Goal: Information Seeking & Learning: Learn about a topic

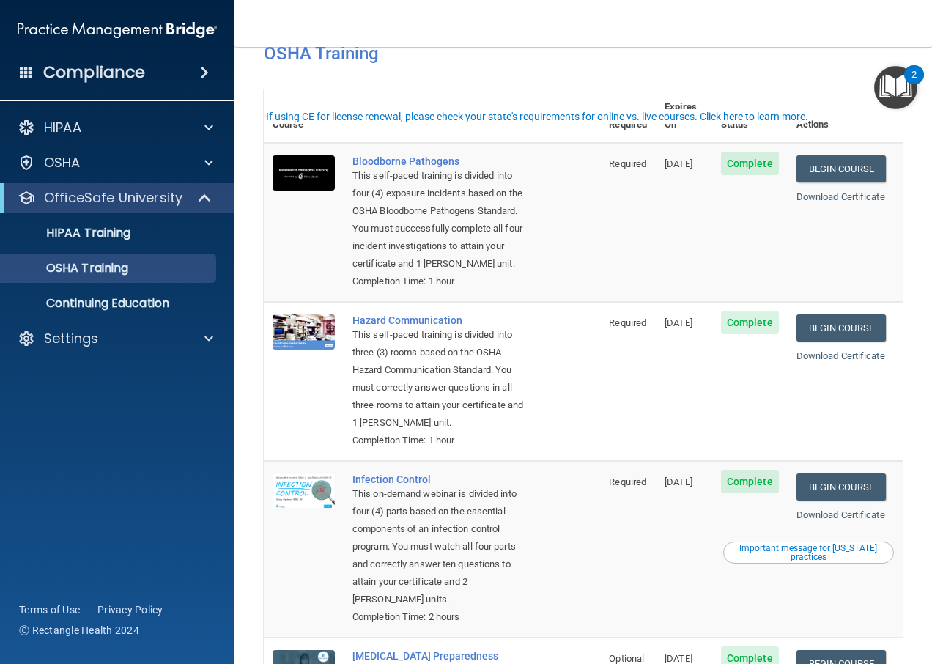
scroll to position [73, 0]
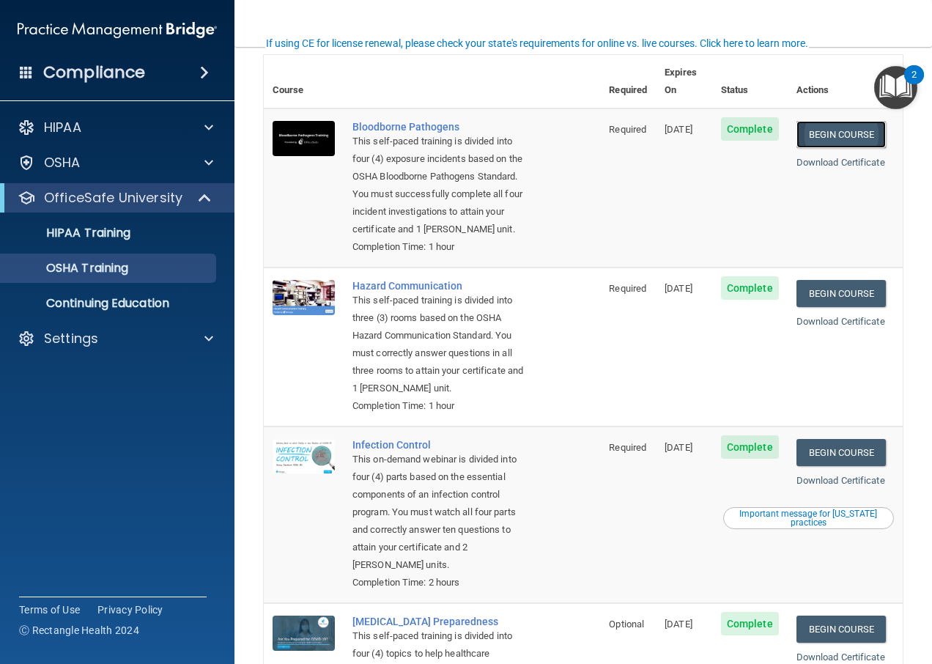
click at [828, 121] on link "Begin Course" at bounding box center [840, 134] width 89 height 27
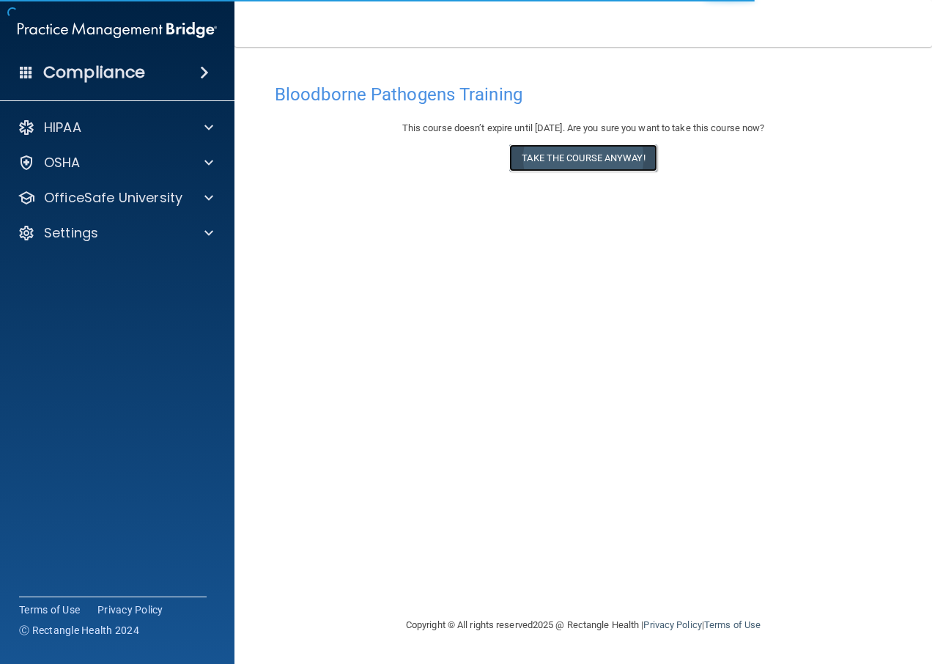
click at [638, 159] on button "Take the course anyway!" at bounding box center [582, 157] width 147 height 27
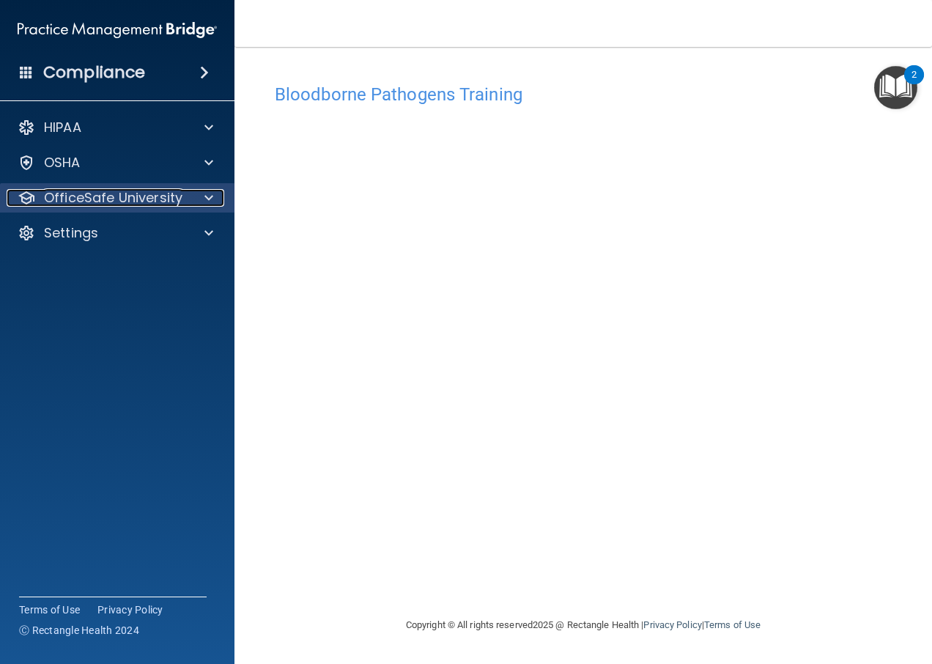
click at [177, 203] on p "OfficeSafe University" at bounding box center [113, 198] width 138 height 18
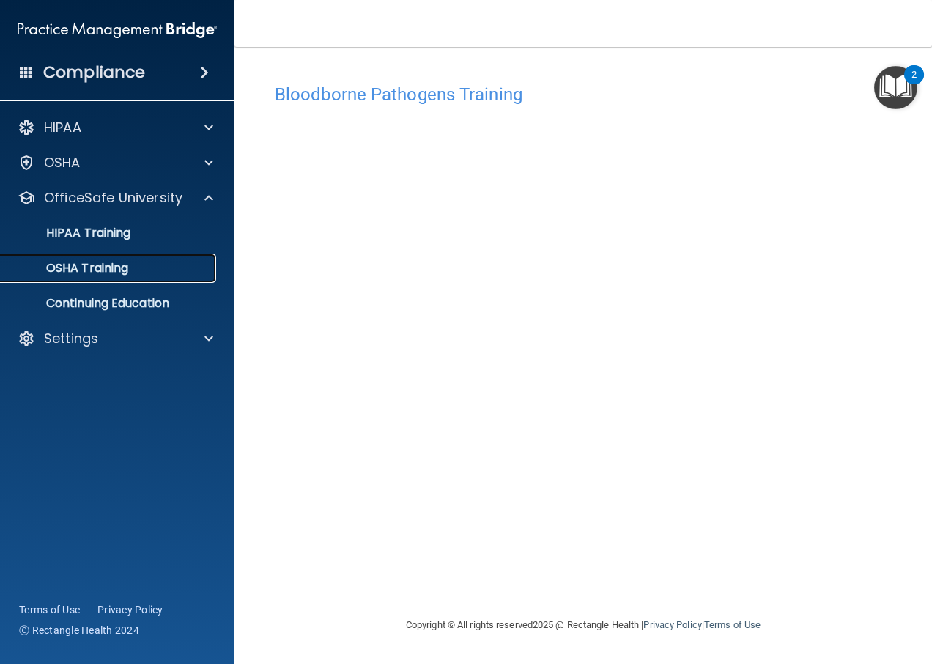
click at [184, 270] on div "OSHA Training" at bounding box center [110, 268] width 200 height 15
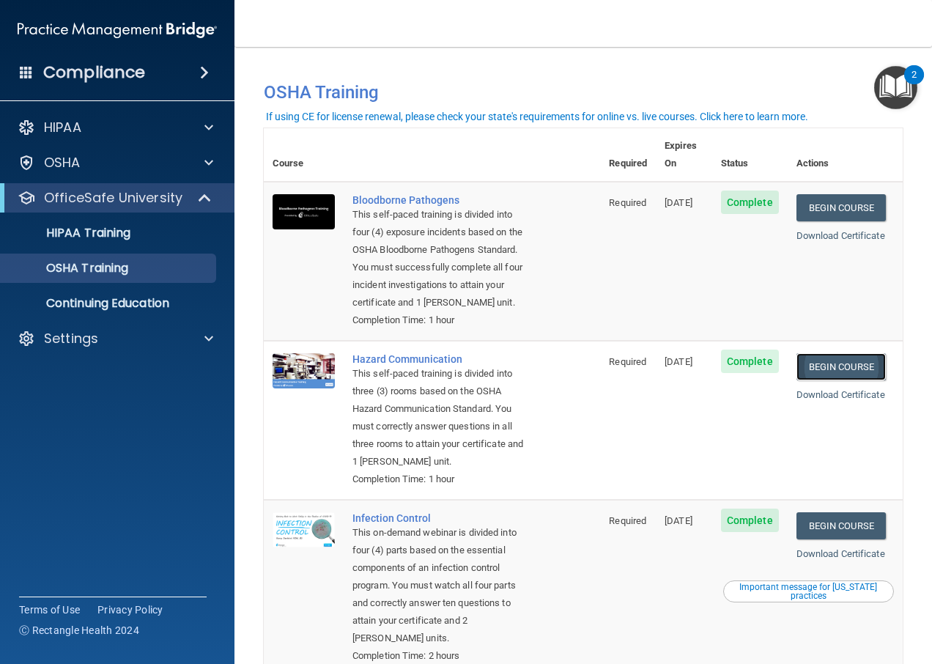
click at [831, 362] on link "Begin Course" at bounding box center [840, 366] width 89 height 27
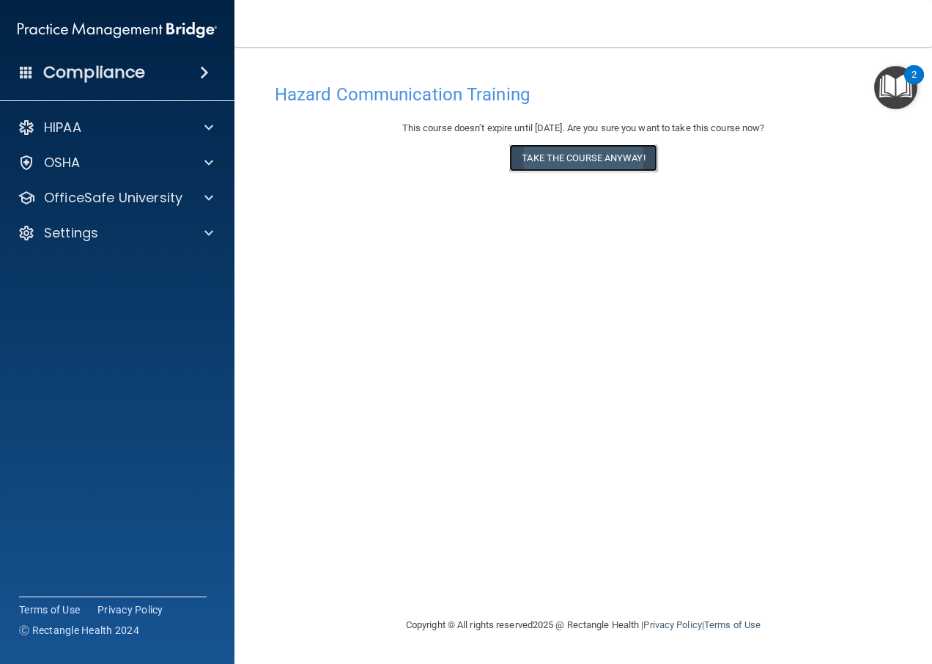
click at [541, 157] on button "Take the course anyway!" at bounding box center [582, 157] width 147 height 27
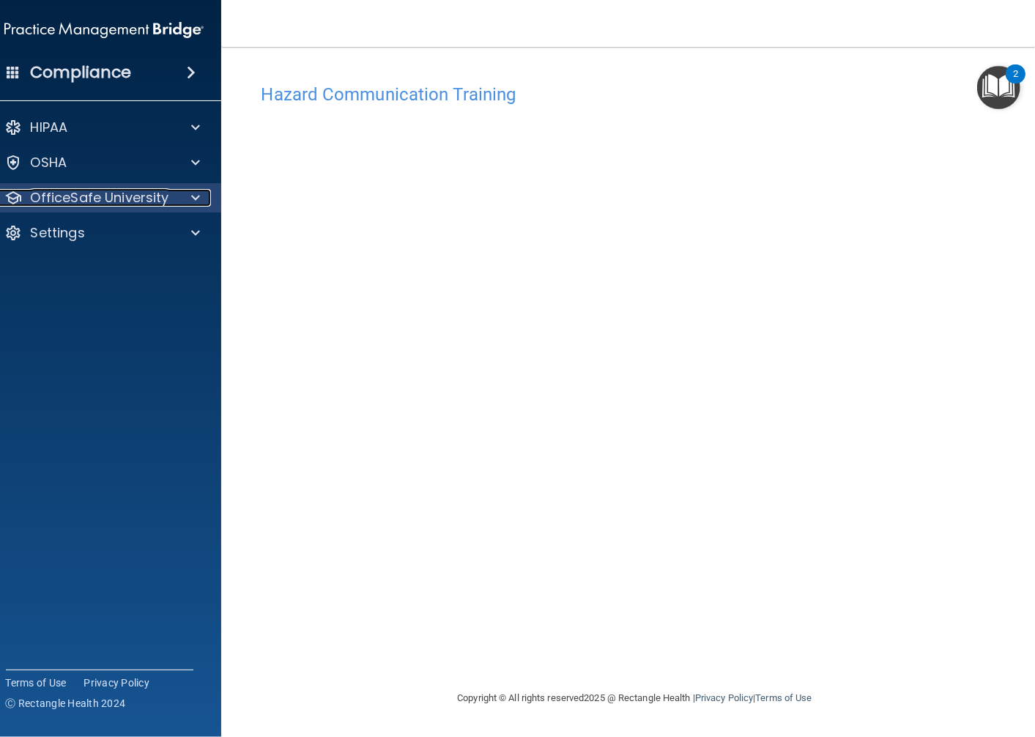
click at [196, 194] on span at bounding box center [195, 198] width 9 height 18
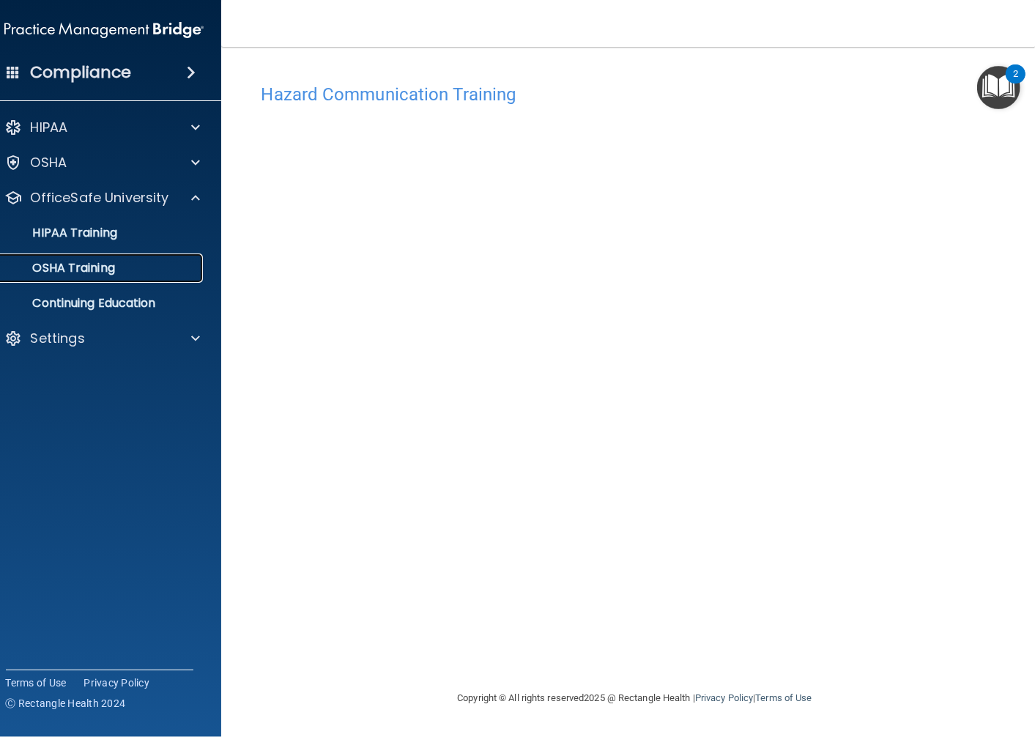
click at [89, 264] on p "OSHA Training" at bounding box center [55, 268] width 119 height 15
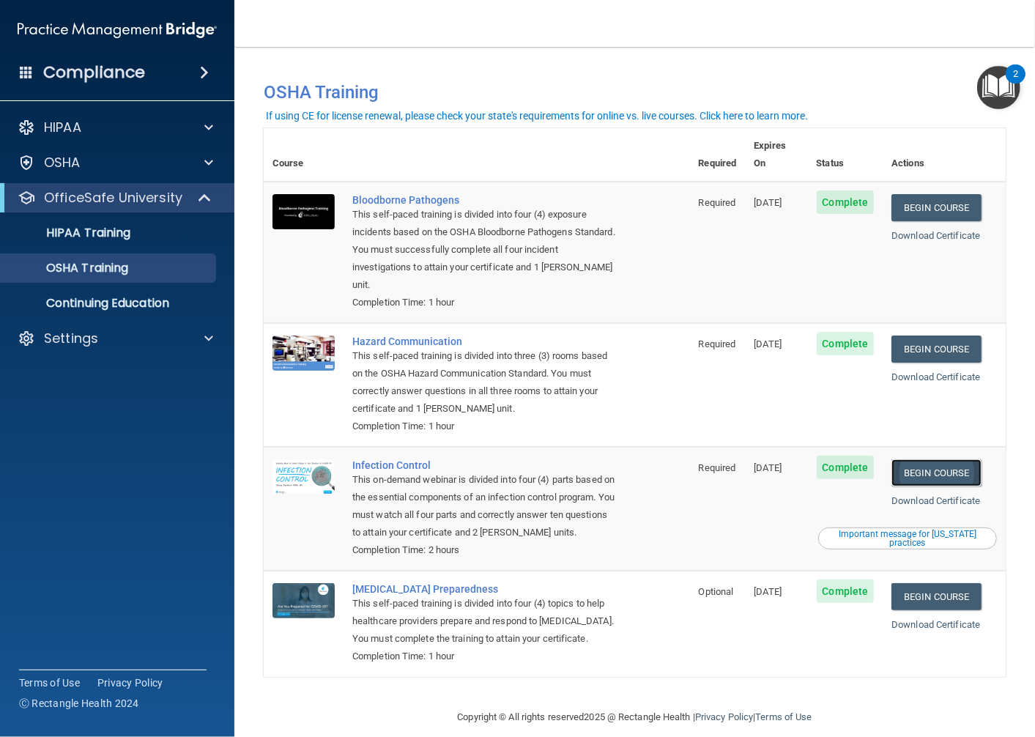
click at [931, 459] on link "Begin Course" at bounding box center [935, 472] width 89 height 27
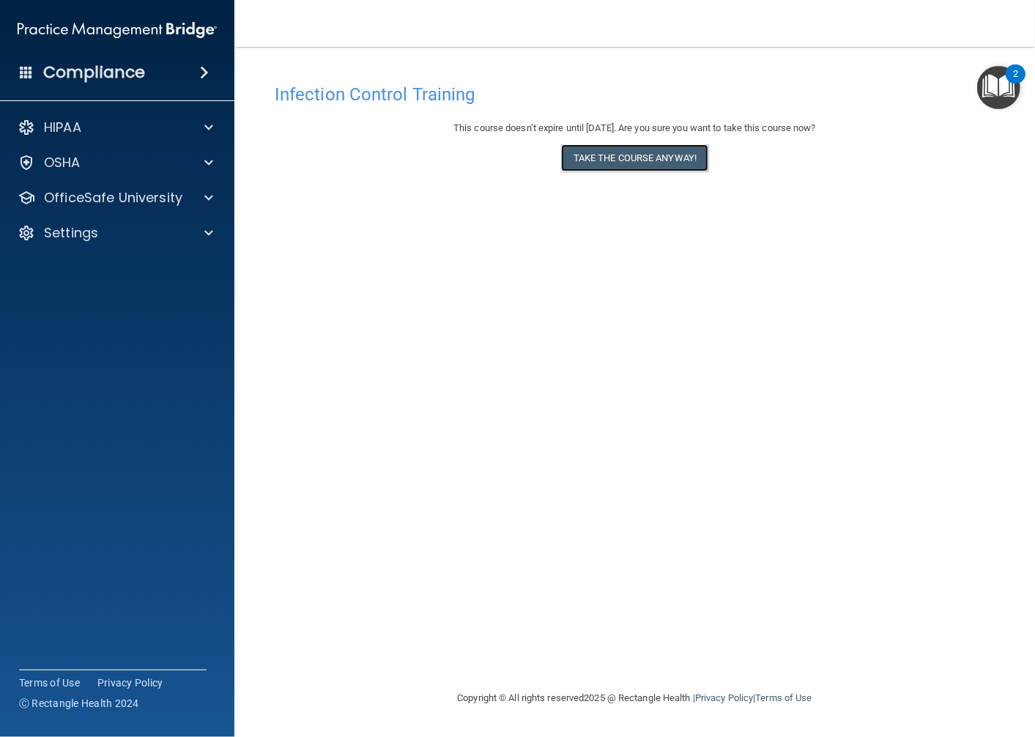
drag, startPoint x: 660, startPoint y: 155, endPoint x: 669, endPoint y: 273, distance: 119.0
click at [669, 273] on div "Infection Control Training This course doesn’t expire until 11/03/2025. Are you…" at bounding box center [635, 382] width 742 height 613
click at [657, 154] on button "Take the course anyway!" at bounding box center [634, 157] width 147 height 27
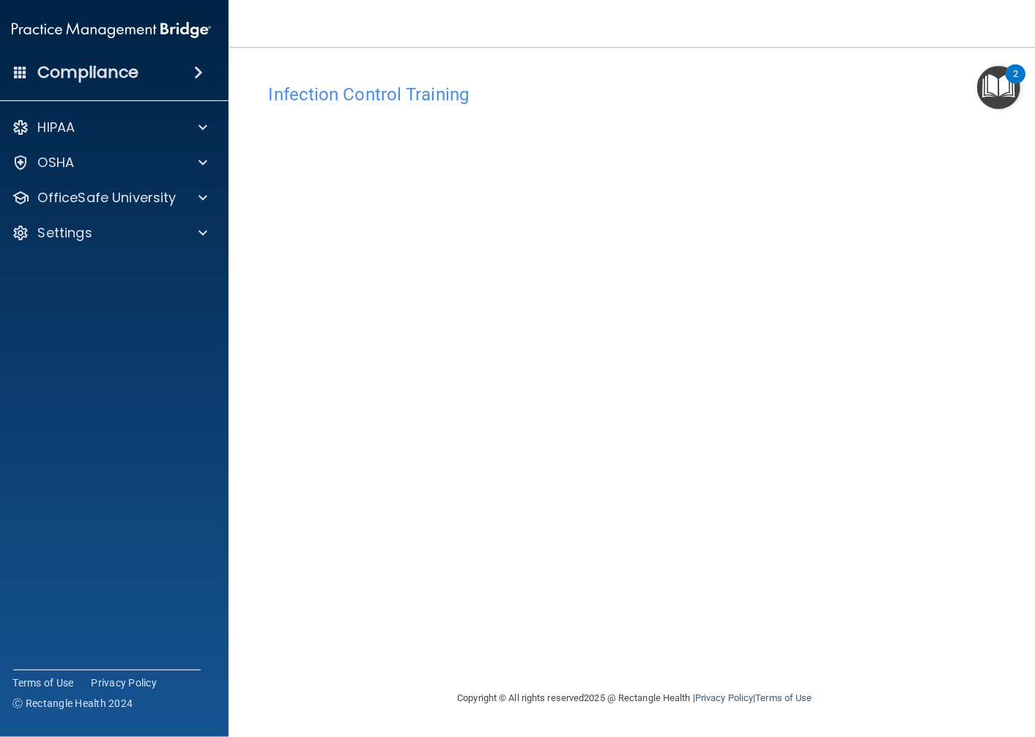
click at [617, 586] on div "Infection Control Training This course doesn’t expire until 11/03/2025. Are you…" at bounding box center [635, 382] width 754 height 613
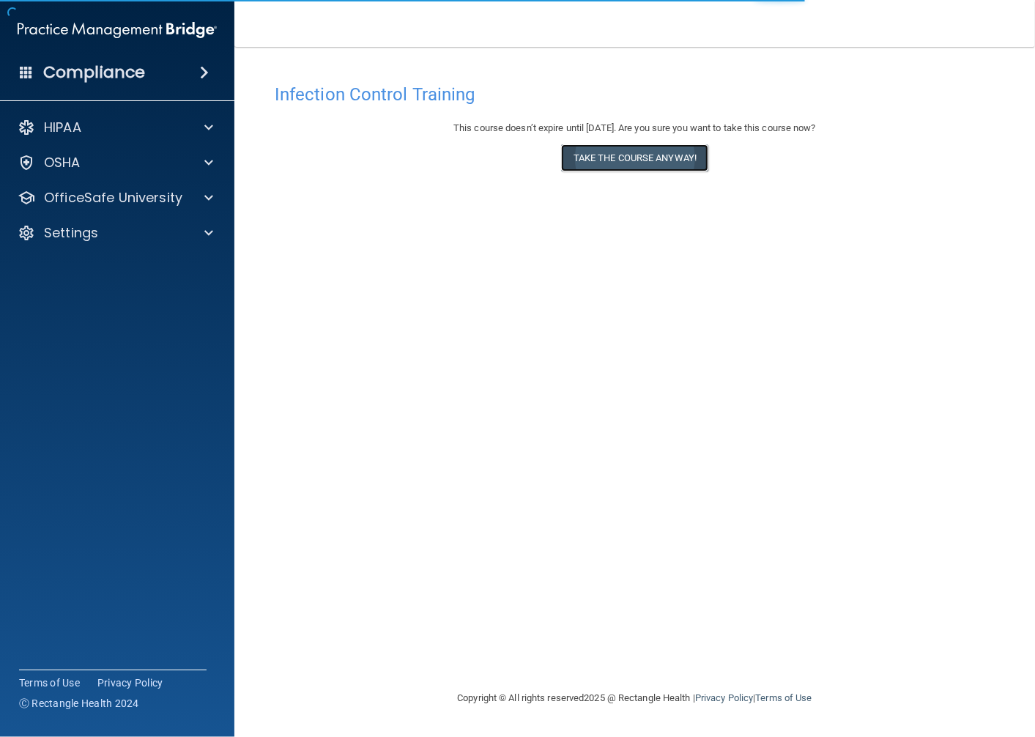
click at [654, 161] on button "Take the course anyway!" at bounding box center [634, 157] width 147 height 27
click at [702, 165] on button "Take the course anyway!" at bounding box center [634, 157] width 147 height 27
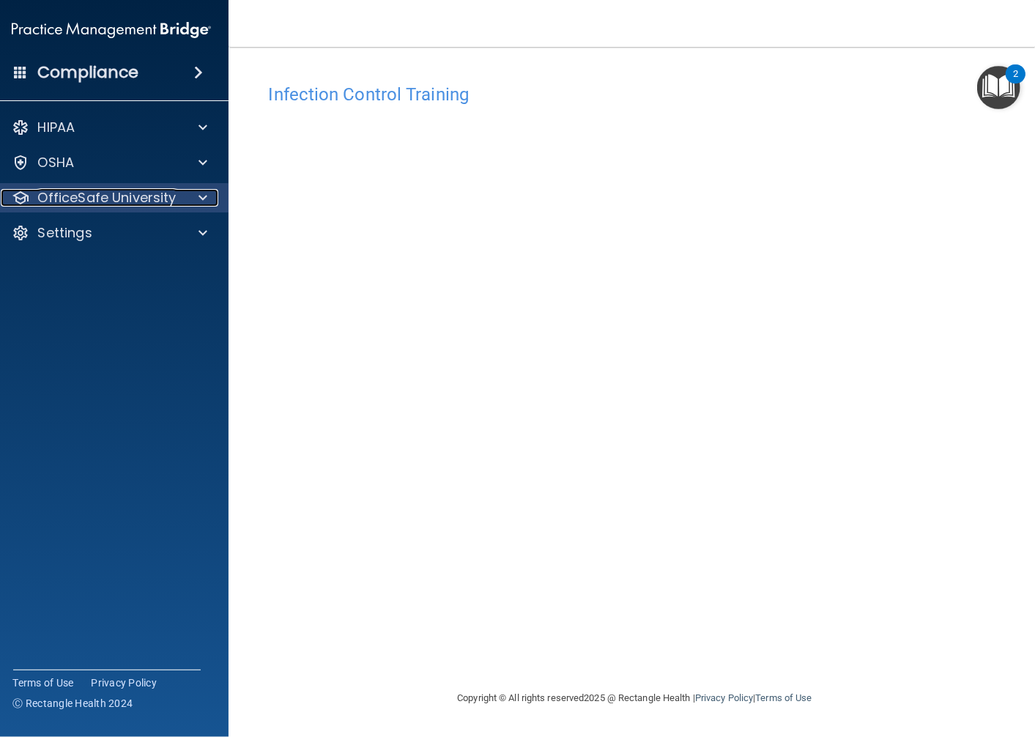
click at [204, 191] on span at bounding box center [202, 198] width 9 height 18
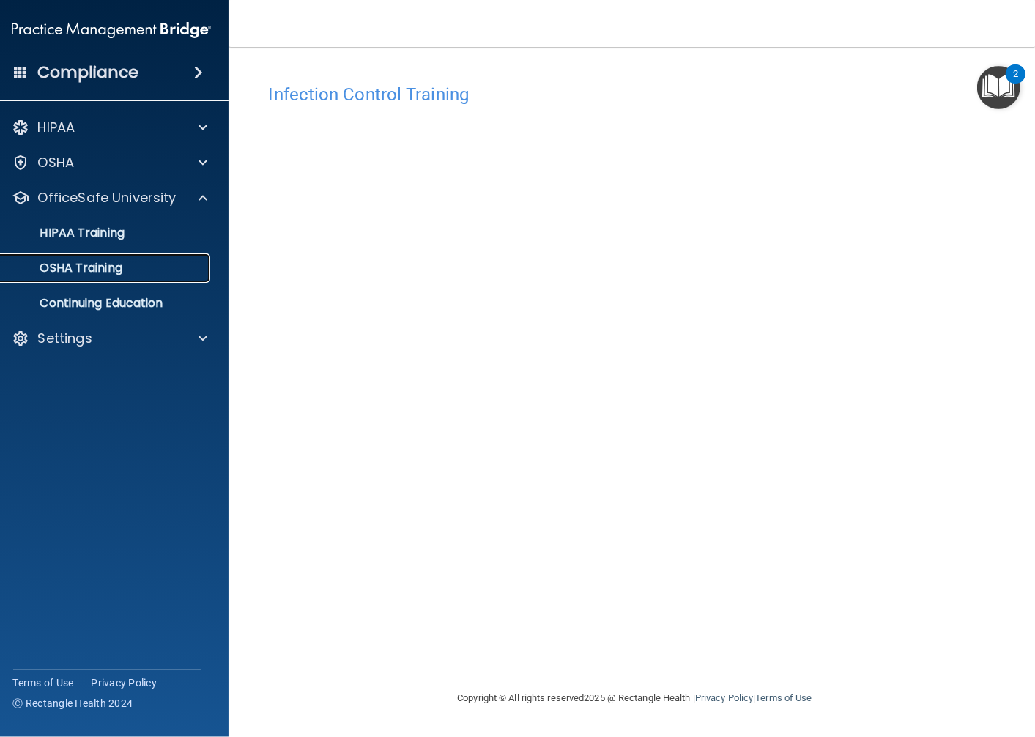
click at [169, 261] on div "OSHA Training" at bounding box center [104, 268] width 200 height 15
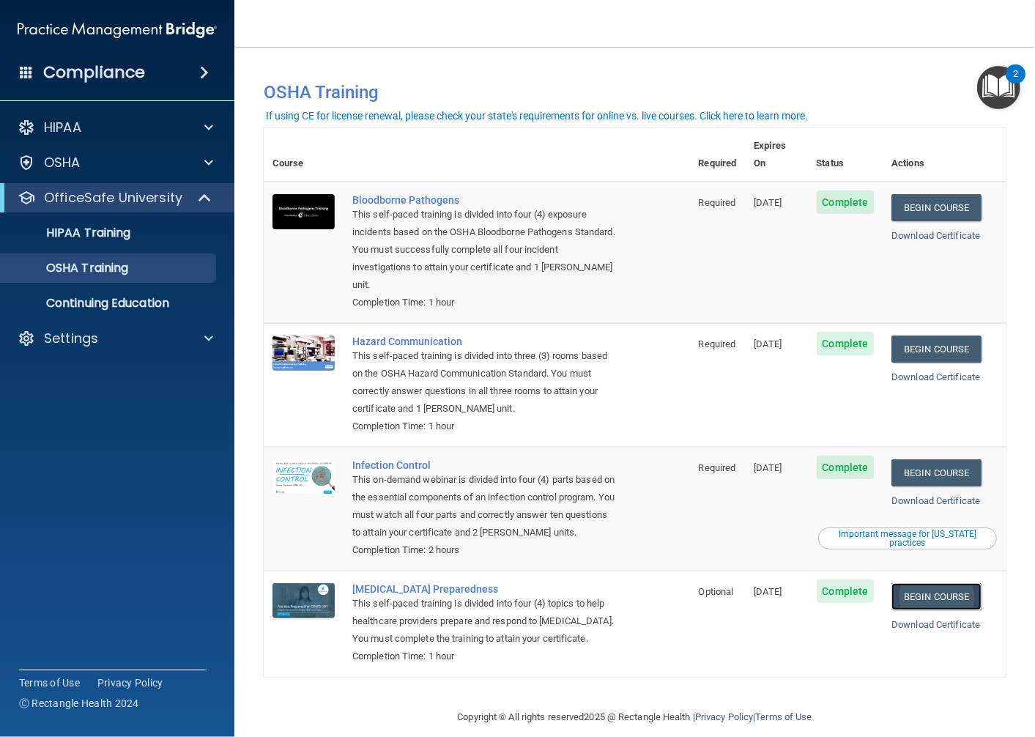
click at [935, 583] on link "Begin Course" at bounding box center [935, 596] width 89 height 27
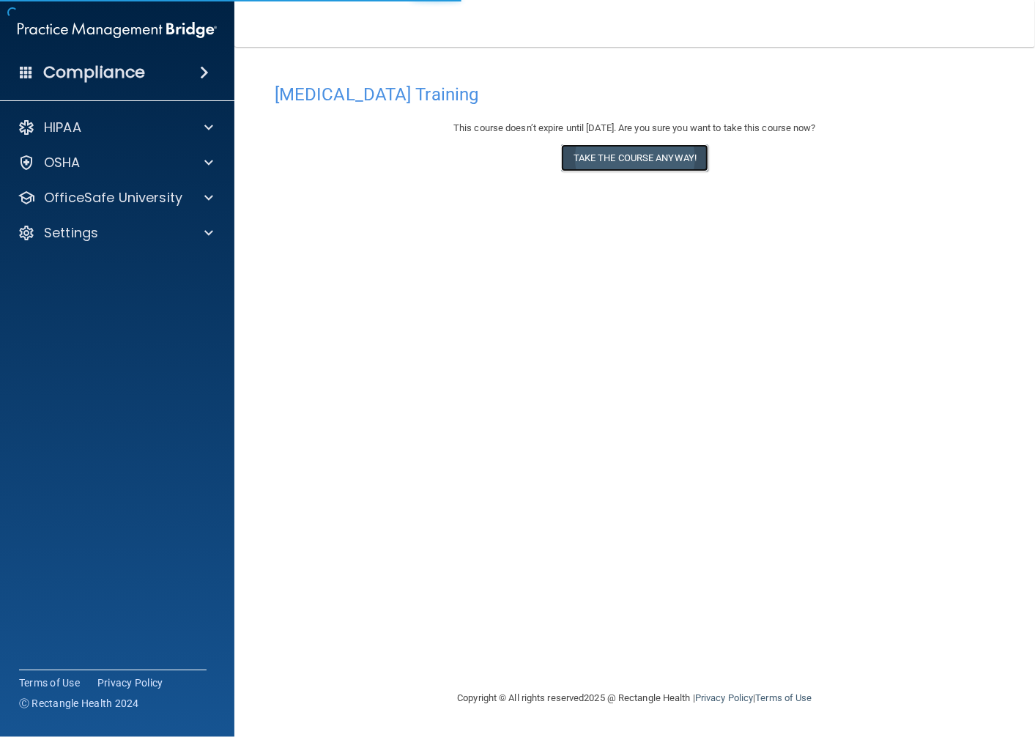
click at [647, 155] on button "Take the course anyway!" at bounding box center [634, 157] width 147 height 27
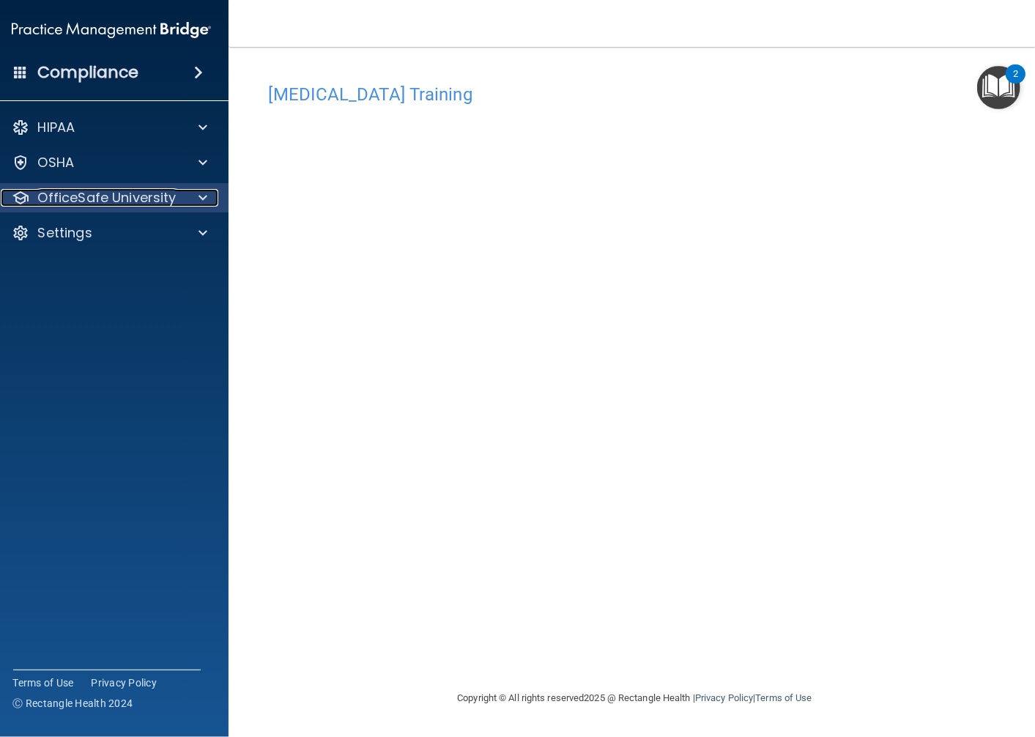
click at [200, 195] on span at bounding box center [202, 198] width 9 height 18
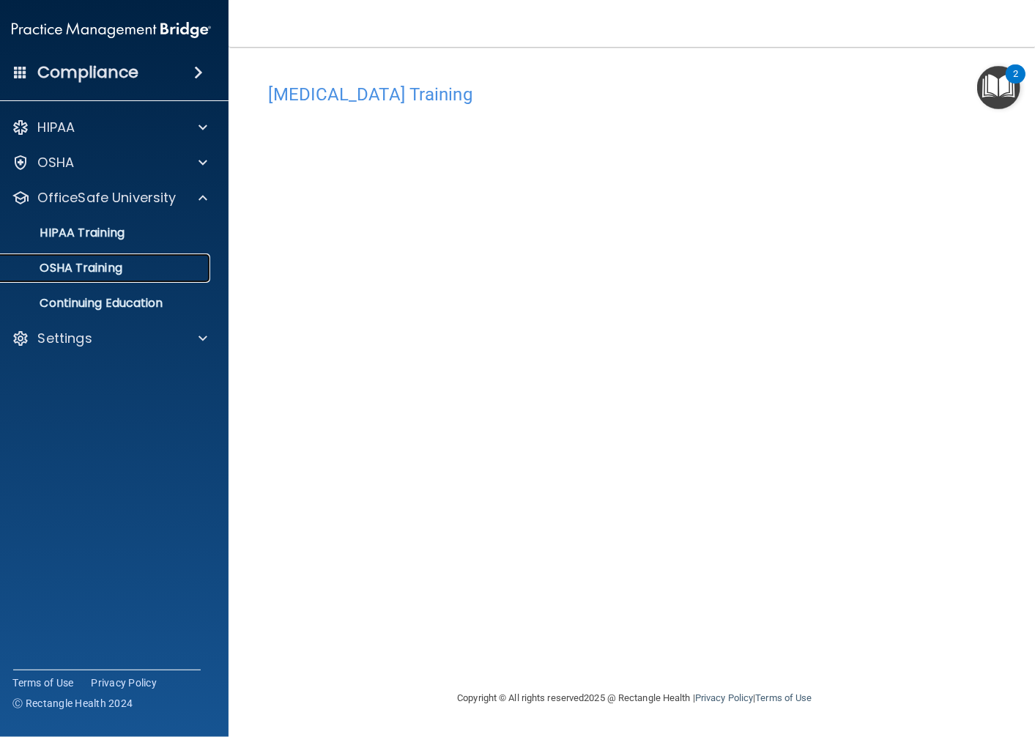
click at [179, 275] on div "OSHA Training" at bounding box center [104, 268] width 200 height 15
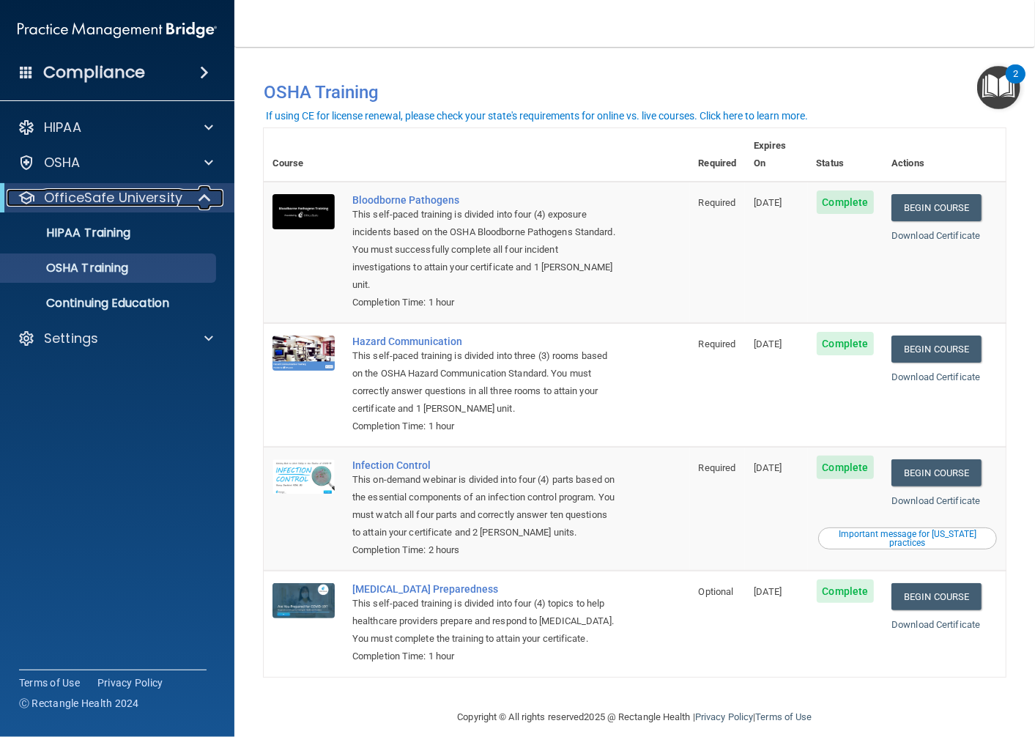
click at [201, 198] on span at bounding box center [206, 198] width 12 height 18
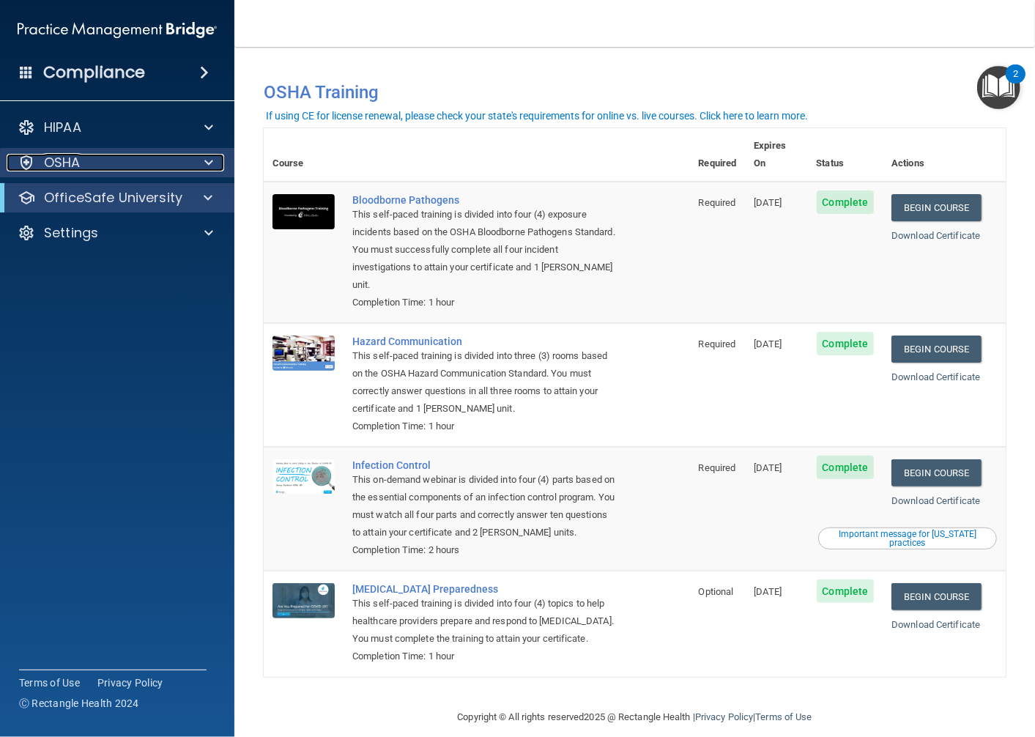
click at [198, 162] on div at bounding box center [206, 163] width 37 height 18
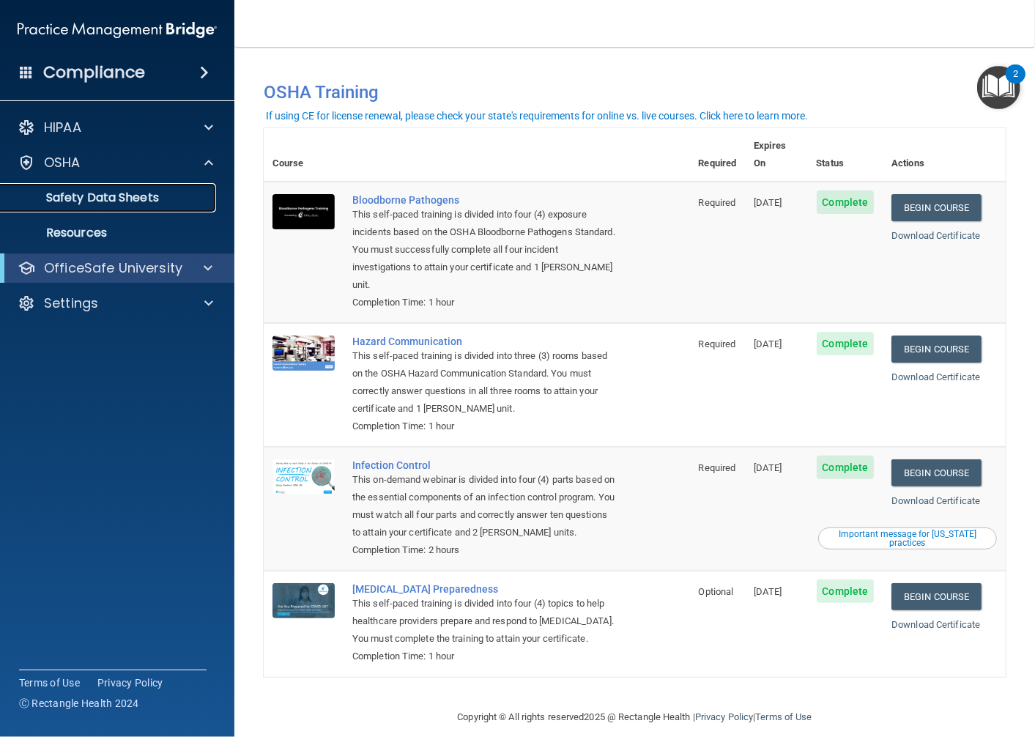
click at [199, 192] on p "Safety Data Sheets" at bounding box center [110, 197] width 200 height 15
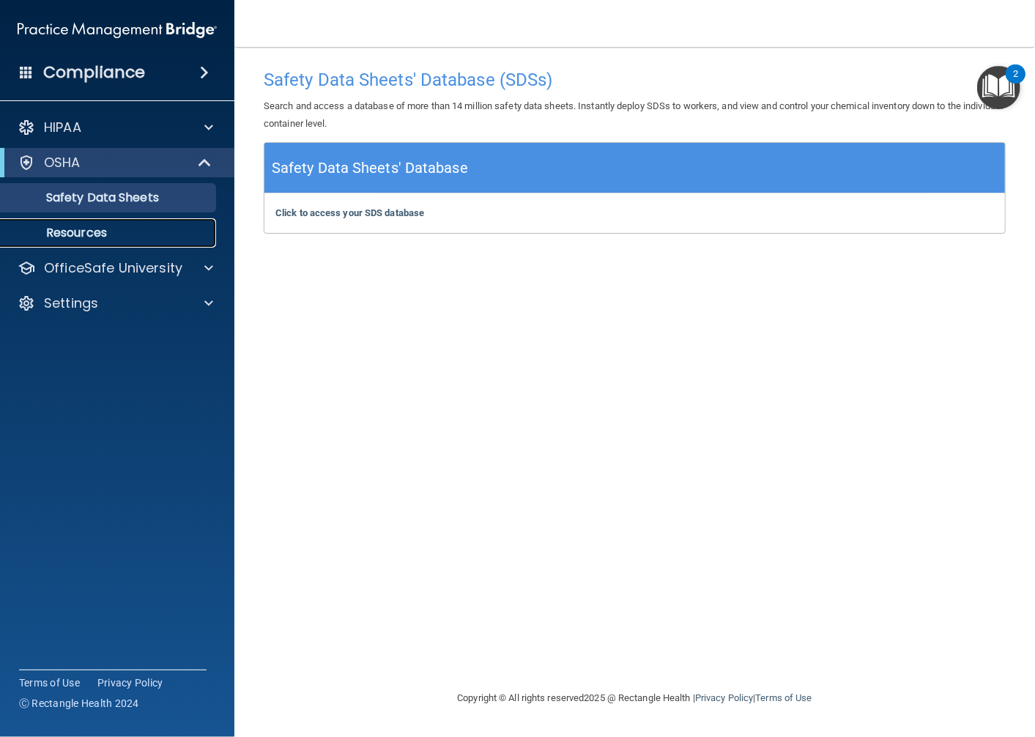
click at [195, 226] on p "Resources" at bounding box center [110, 233] width 200 height 15
